Goal: Navigation & Orientation: Find specific page/section

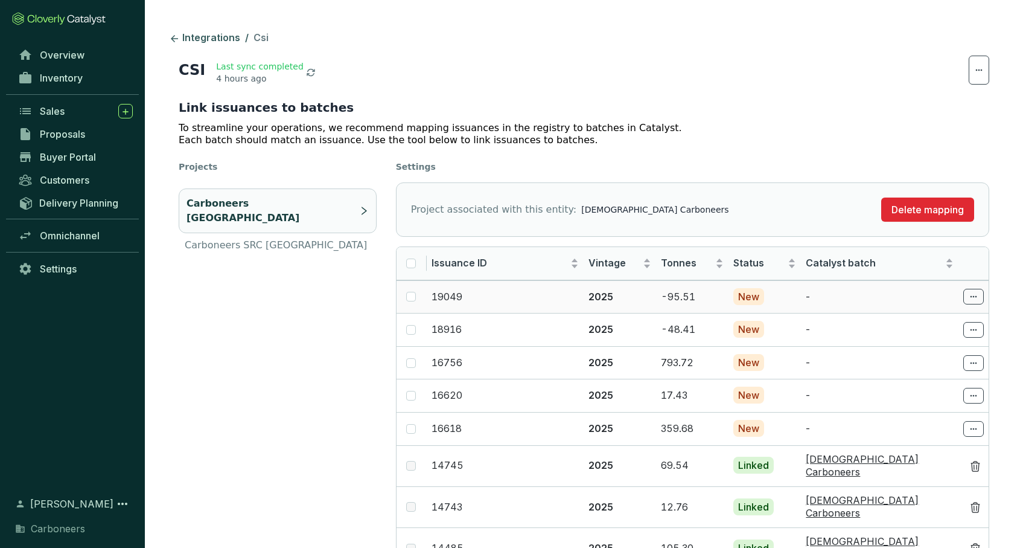
scroll to position [100, 0]
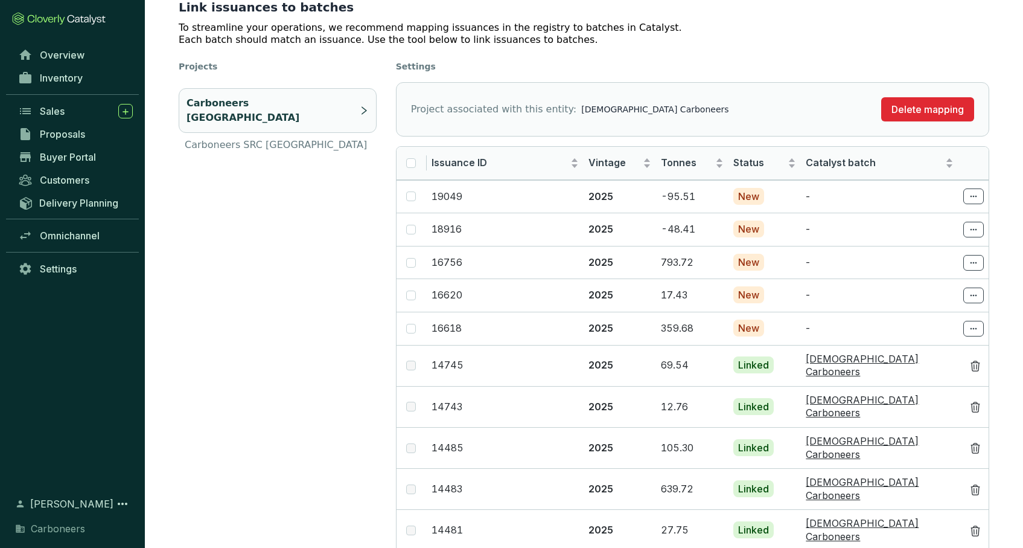
click at [278, 139] on ul "Carboneers Ghana Carboneers SRC [GEOGRAPHIC_DATA]" at bounding box center [278, 120] width 198 height 74
click at [279, 138] on p "Carboneers SRC [GEOGRAPHIC_DATA]" at bounding box center [276, 145] width 182 height 14
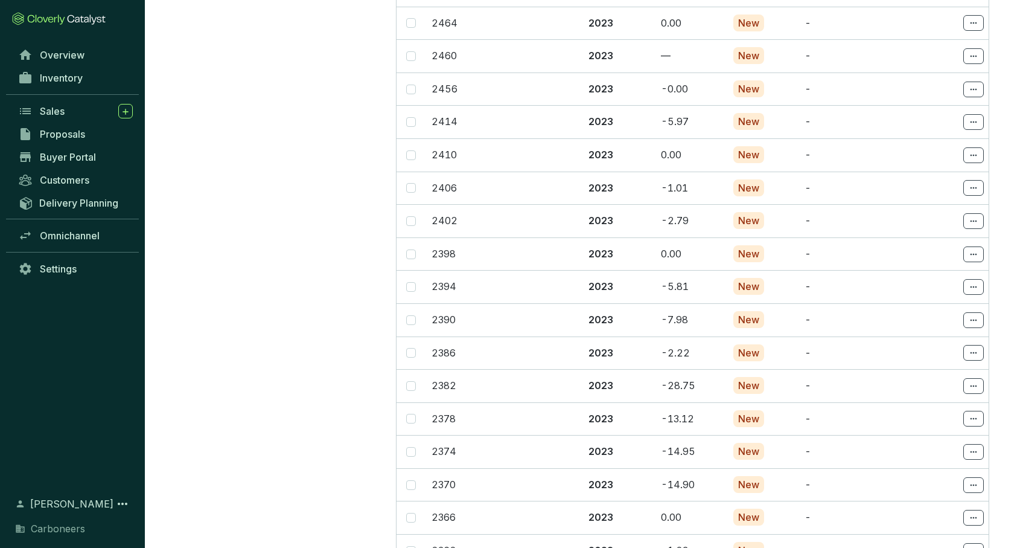
scroll to position [6696, 0]
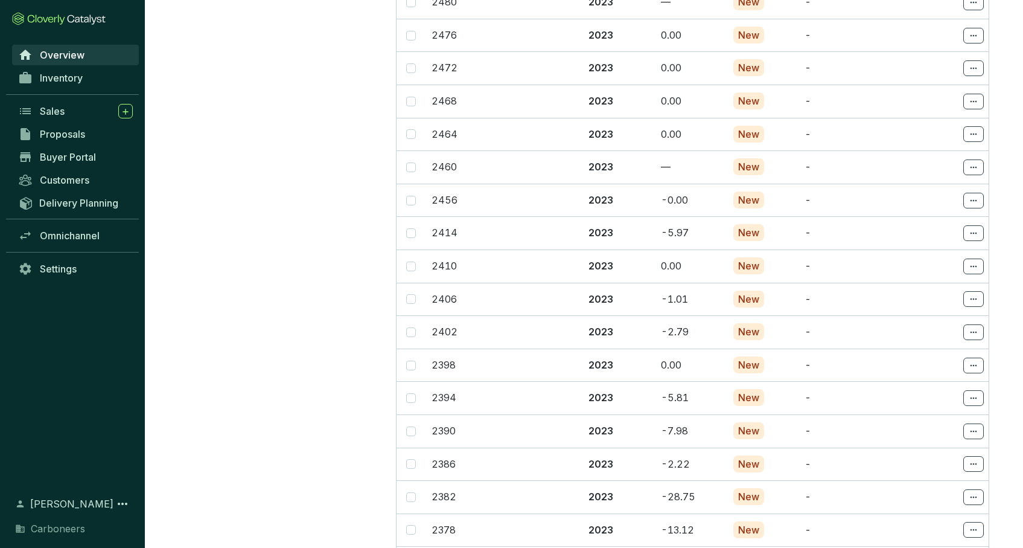
click at [65, 59] on span "Overview" at bounding box center [62, 55] width 45 height 12
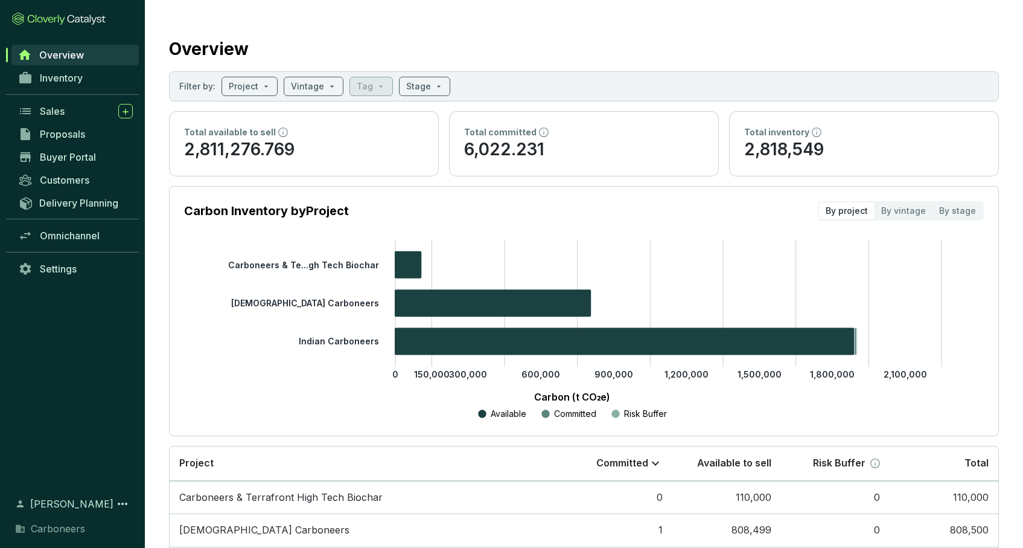
scroll to position [95, 0]
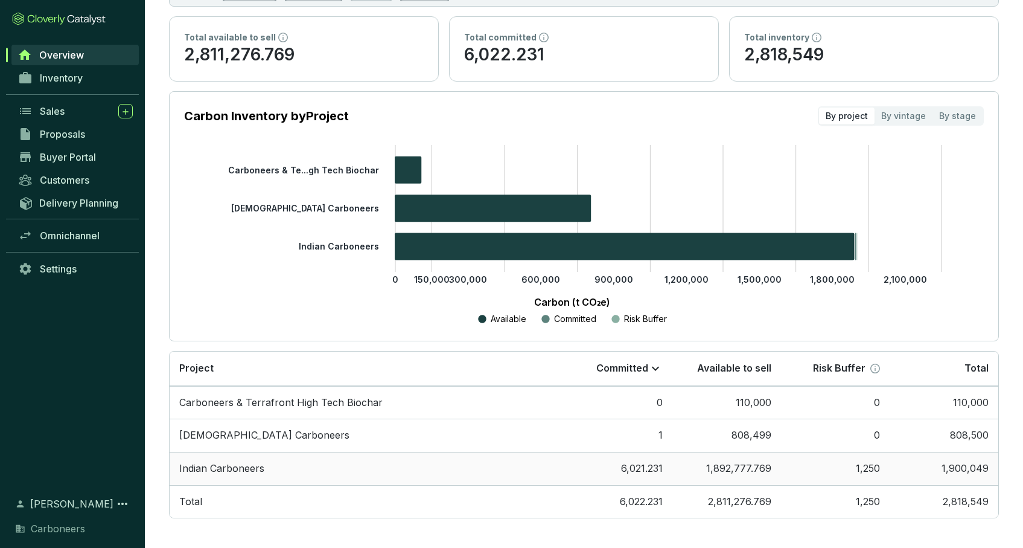
click at [380, 463] on td "Indian Carboneers" at bounding box center [367, 468] width 394 height 33
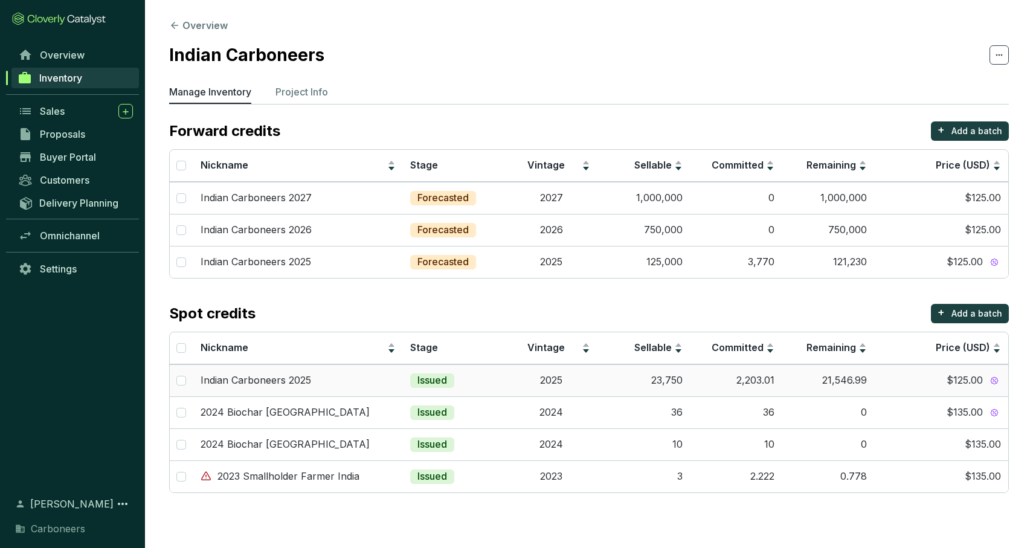
click at [386, 367] on td "Indian Carboneers 2025" at bounding box center [298, 380] width 210 height 32
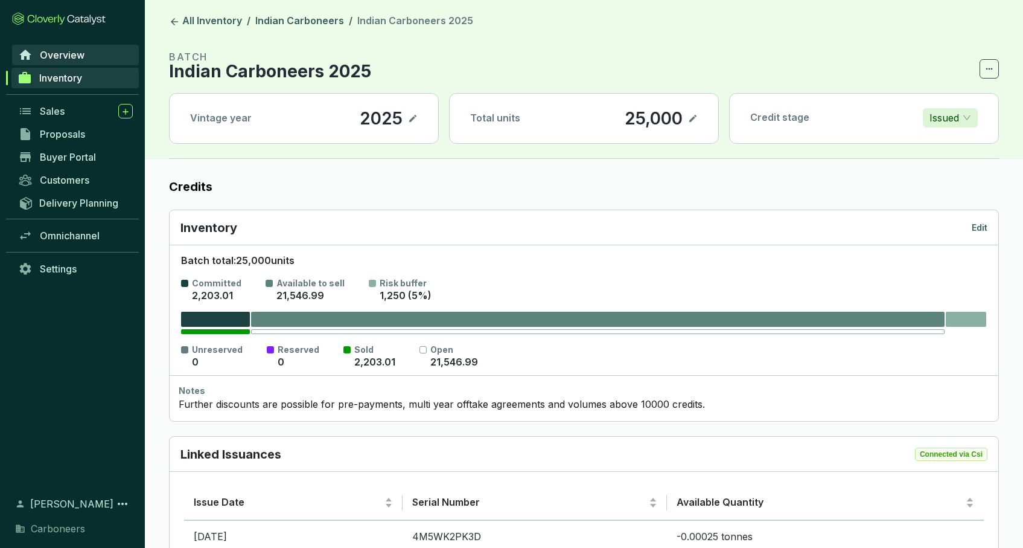
click at [124, 46] on link "Overview" at bounding box center [75, 55] width 127 height 21
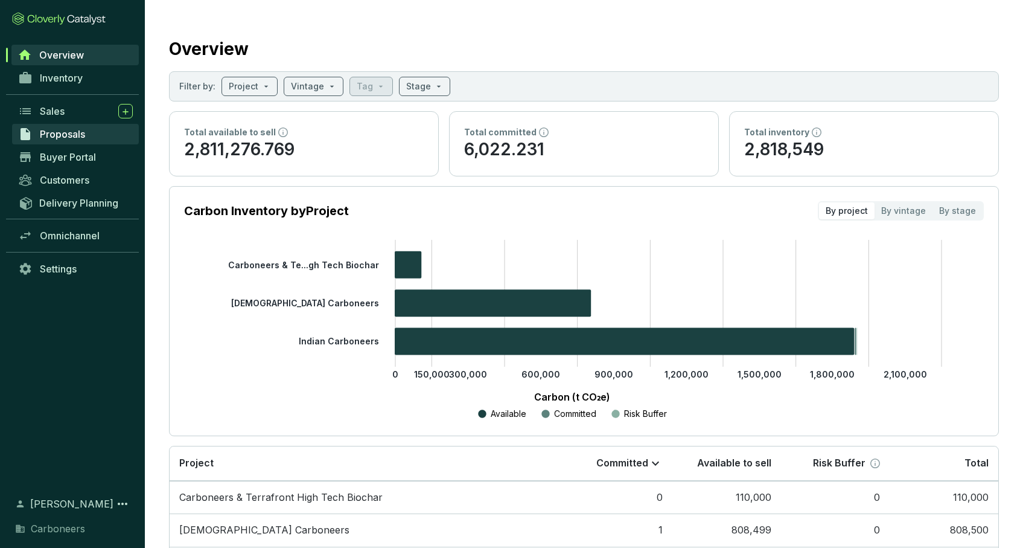
click at [92, 136] on link "Proposals" at bounding box center [75, 134] width 127 height 21
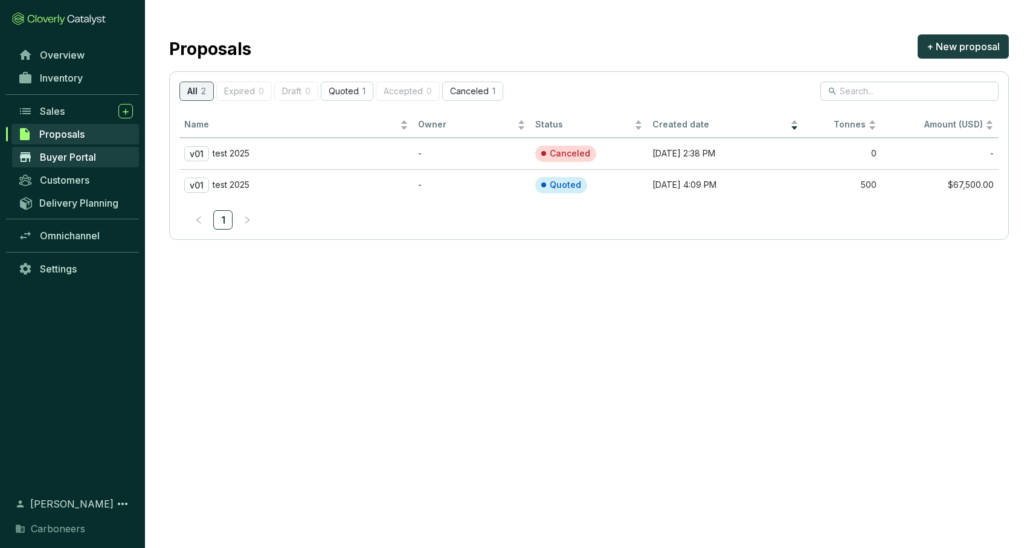
click at [83, 162] on span "Buyer Portal" at bounding box center [68, 157] width 56 height 12
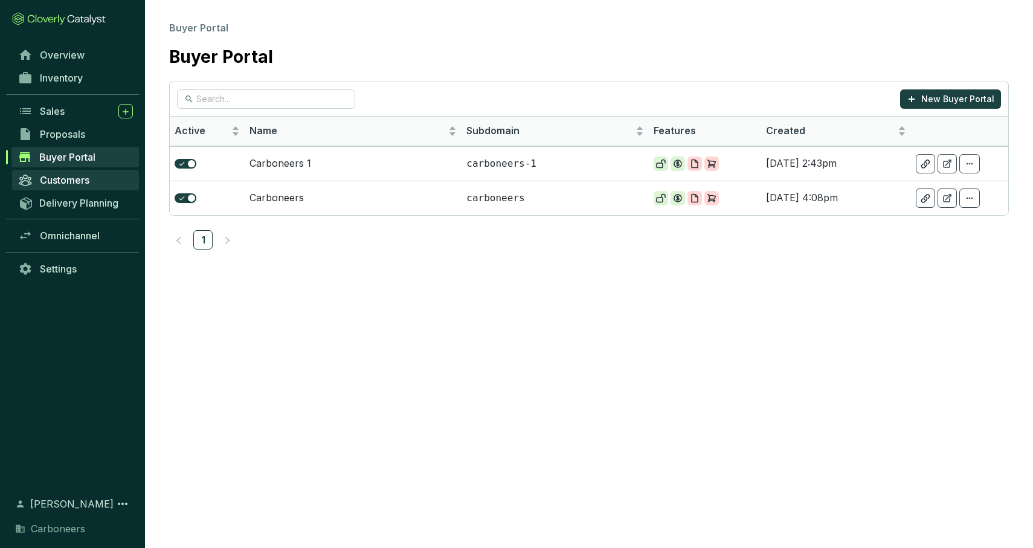
click at [95, 185] on link "Customers" at bounding box center [75, 180] width 127 height 21
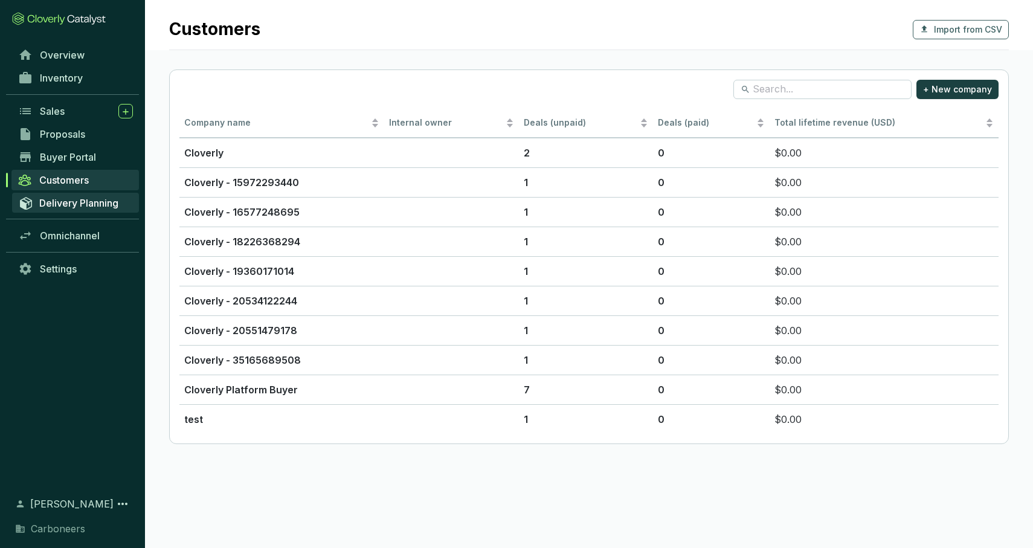
click at [82, 206] on span "Delivery Planning" at bounding box center [78, 203] width 79 height 12
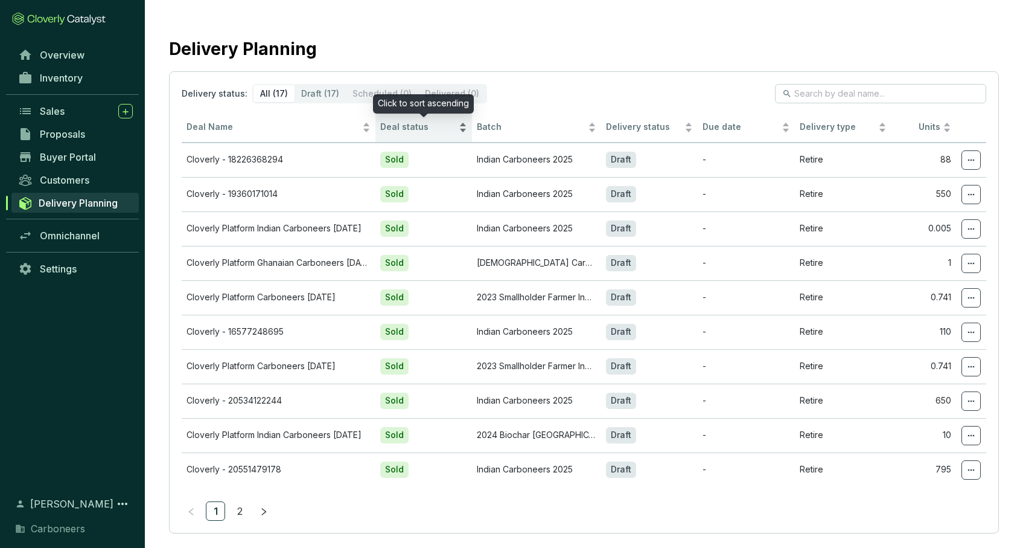
click at [431, 131] on span "Deal status" at bounding box center [418, 126] width 76 height 11
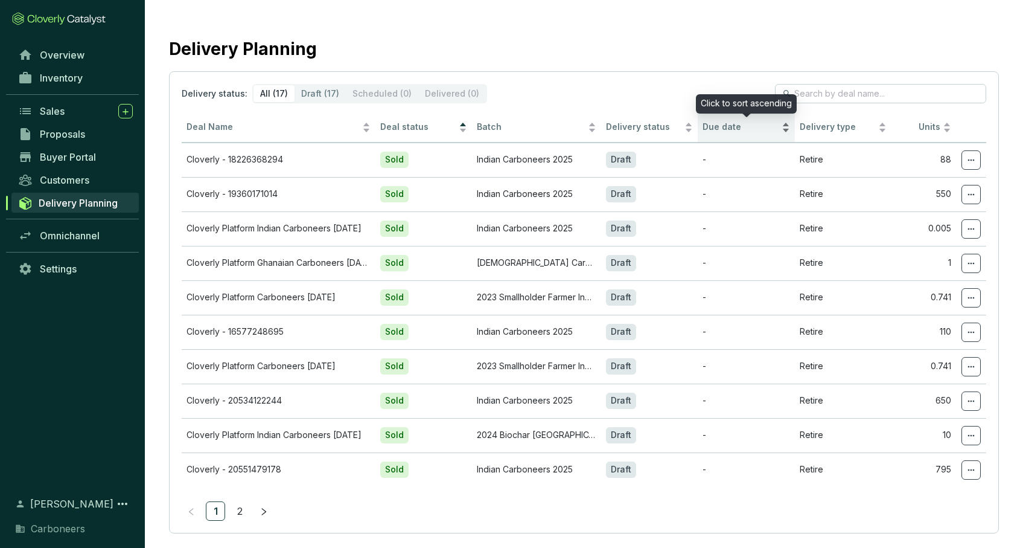
click at [745, 126] on span "Due date" at bounding box center [741, 126] width 76 height 11
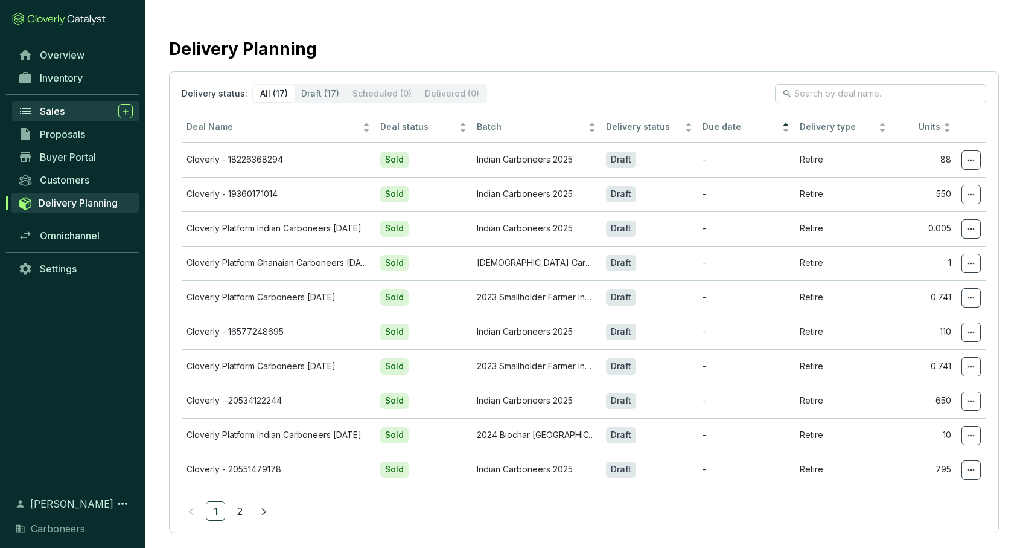
click at [72, 113] on div "Sales" at bounding box center [86, 111] width 93 height 14
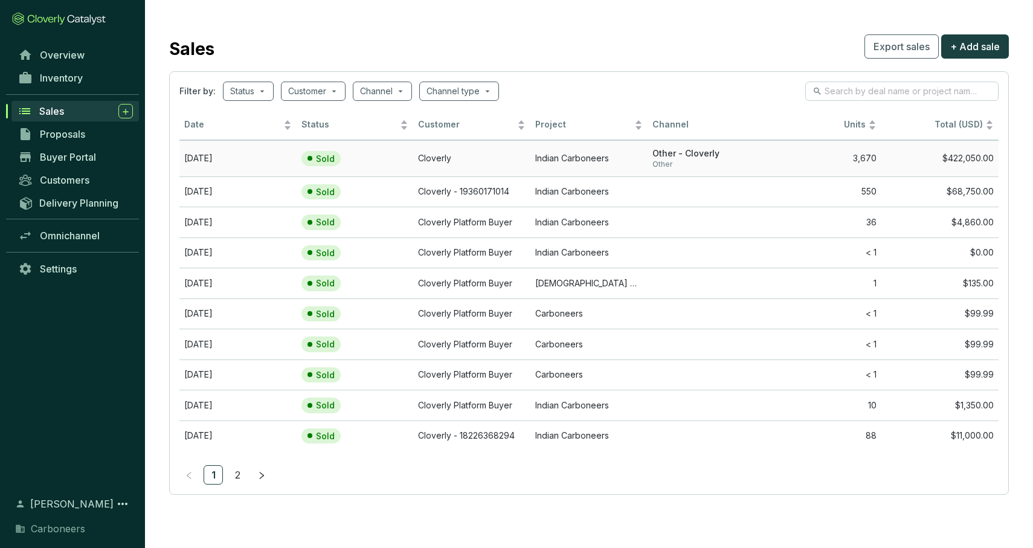
click at [501, 165] on td "Cloverly" at bounding box center [471, 158] width 117 height 36
